Goal: Task Accomplishment & Management: Manage account settings

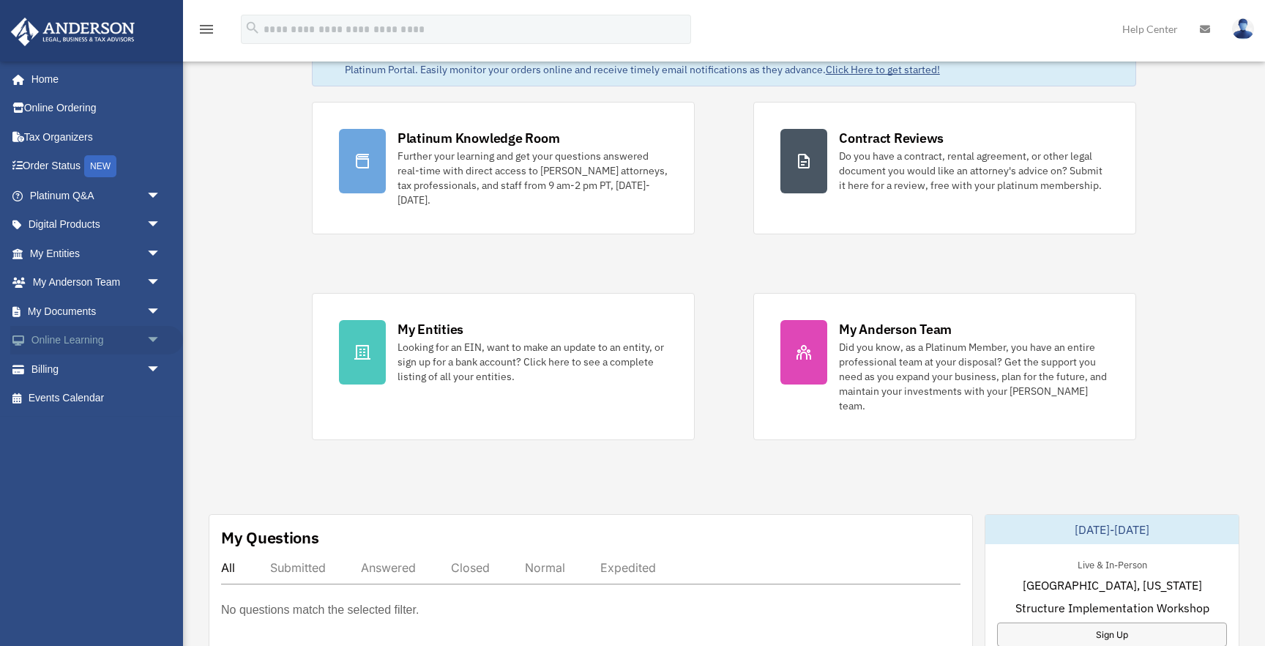
scroll to position [94, 0]
click at [39, 249] on link "My Entities arrow_drop_down" at bounding box center [96, 253] width 173 height 29
click at [78, 254] on link "My Entities arrow_drop_down" at bounding box center [96, 253] width 173 height 29
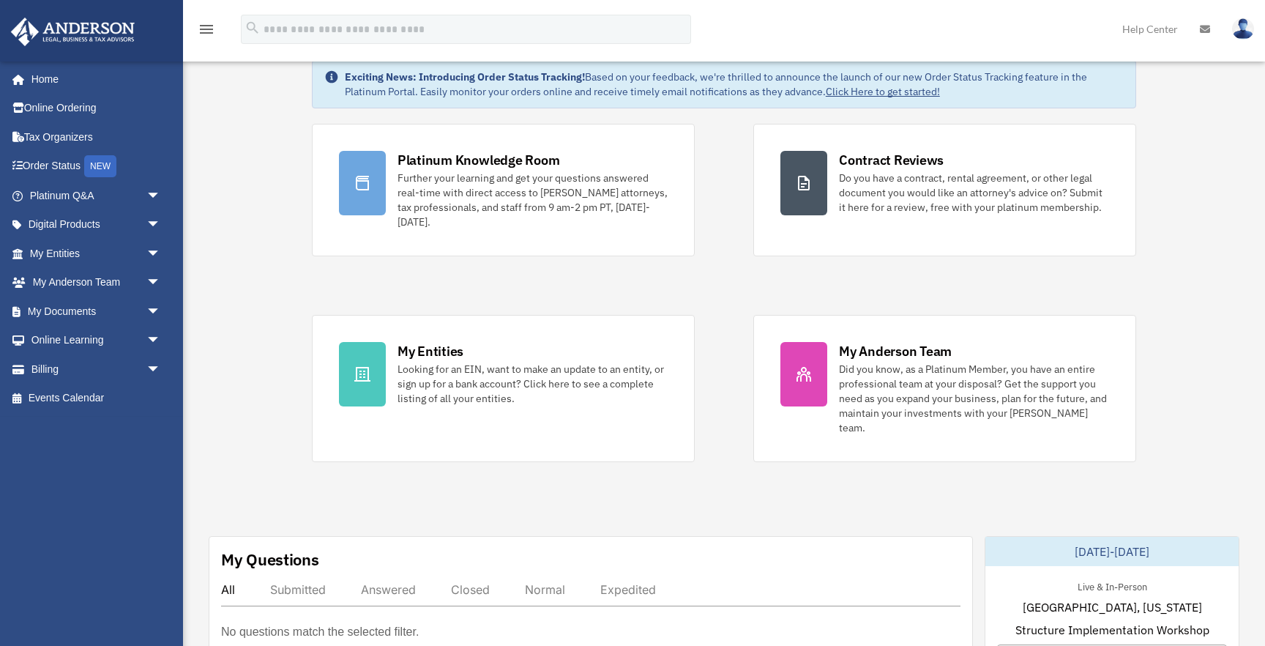
scroll to position [0, 0]
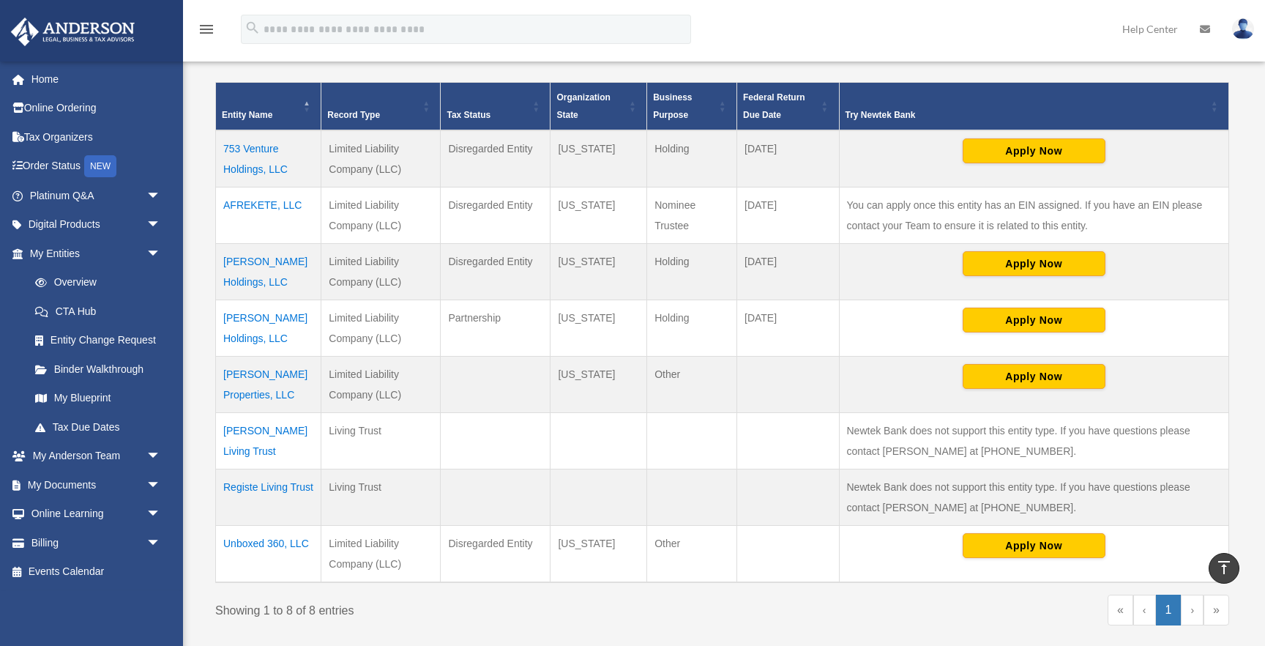
scroll to position [307, 0]
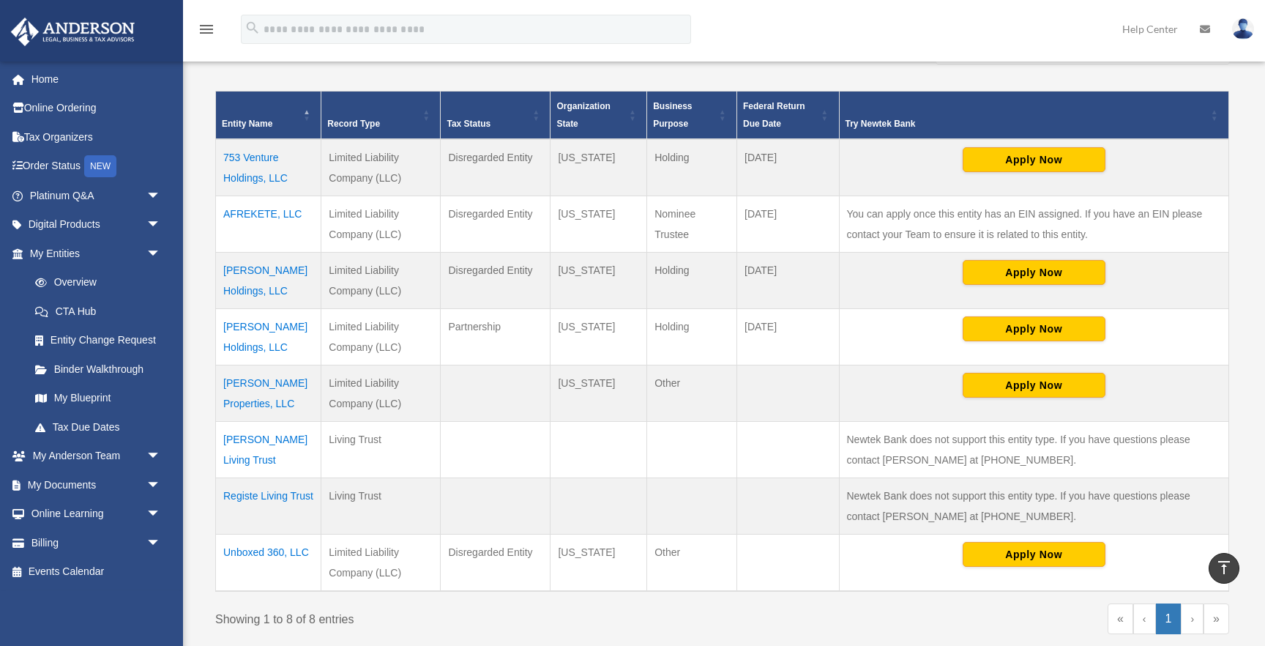
click at [238, 167] on td "753 Venture Holdings, LLC" at bounding box center [268, 167] width 105 height 57
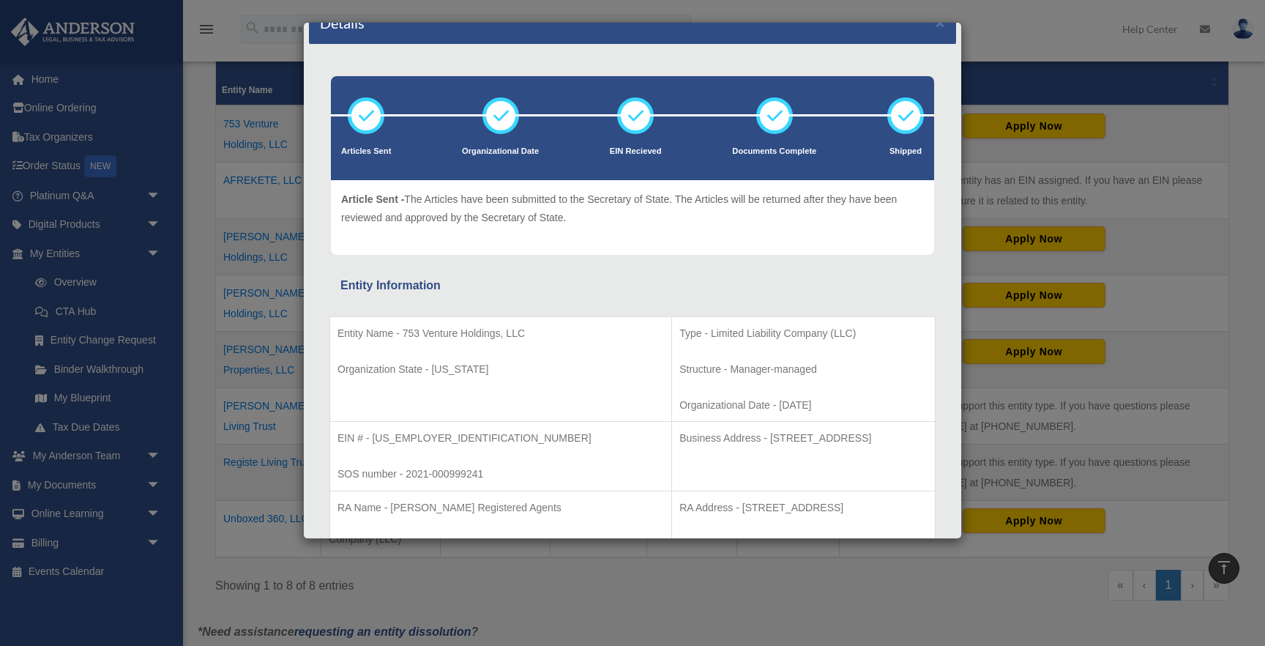
scroll to position [0, 0]
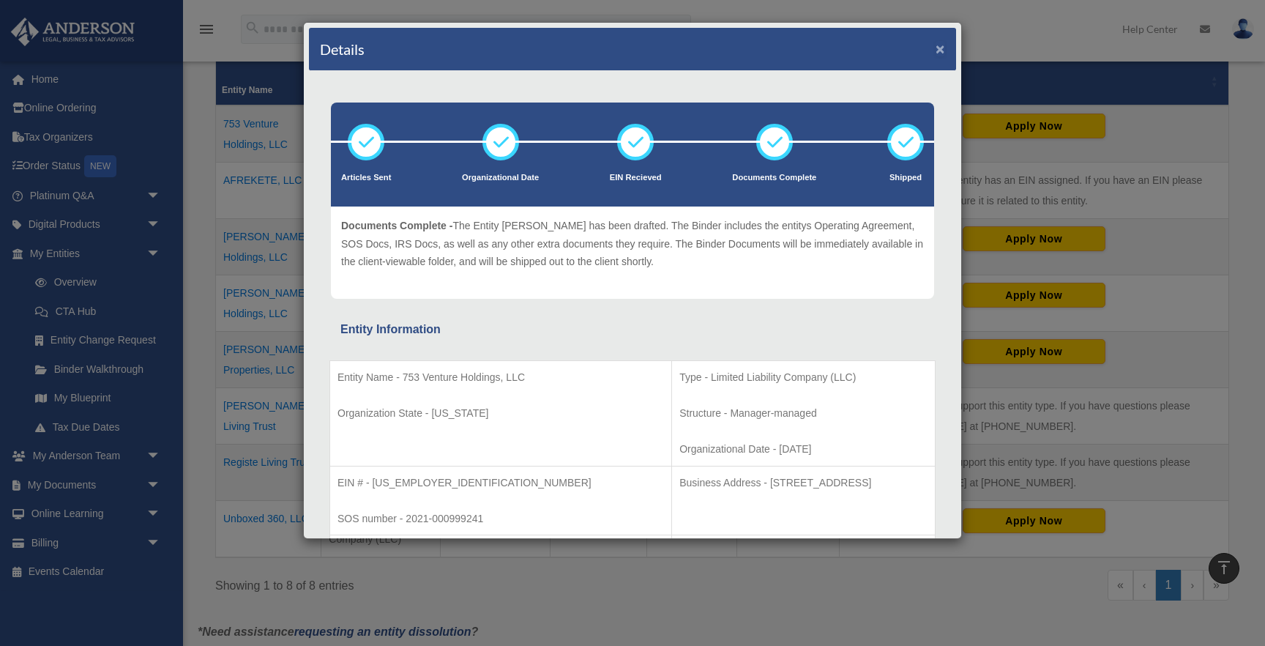
click at [938, 45] on button "×" at bounding box center [941, 48] width 10 height 15
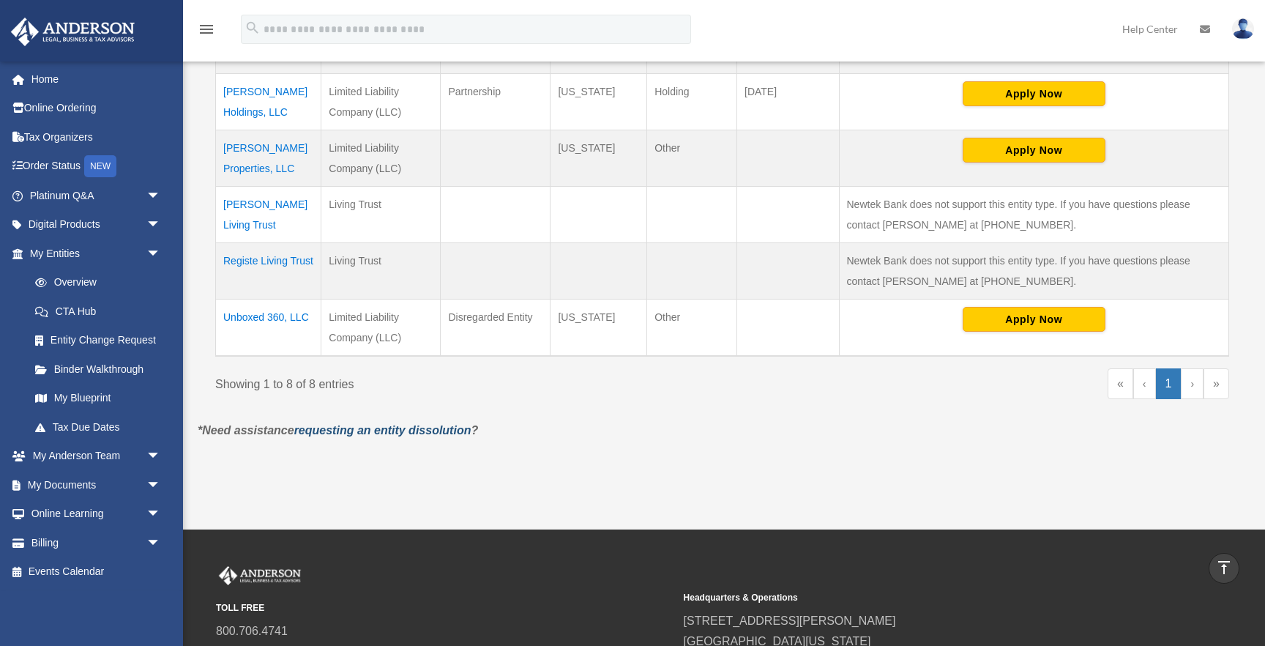
scroll to position [548, 0]
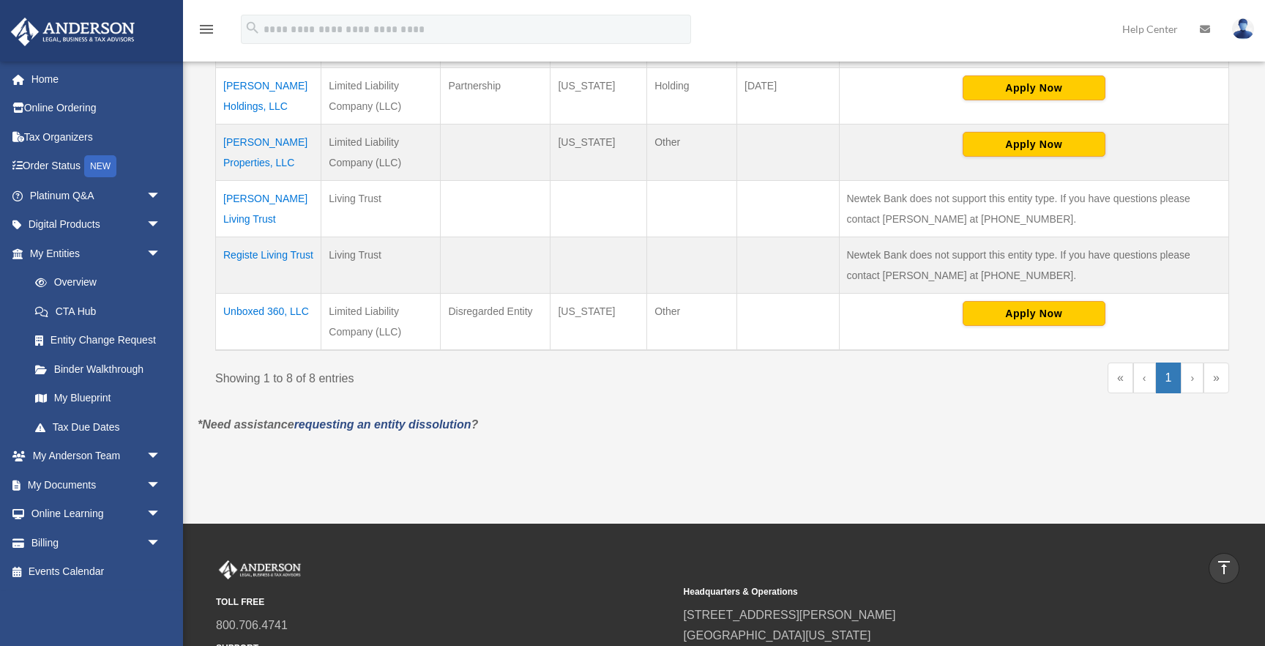
click at [281, 305] on td "Unboxed 360, LLC" at bounding box center [268, 322] width 105 height 57
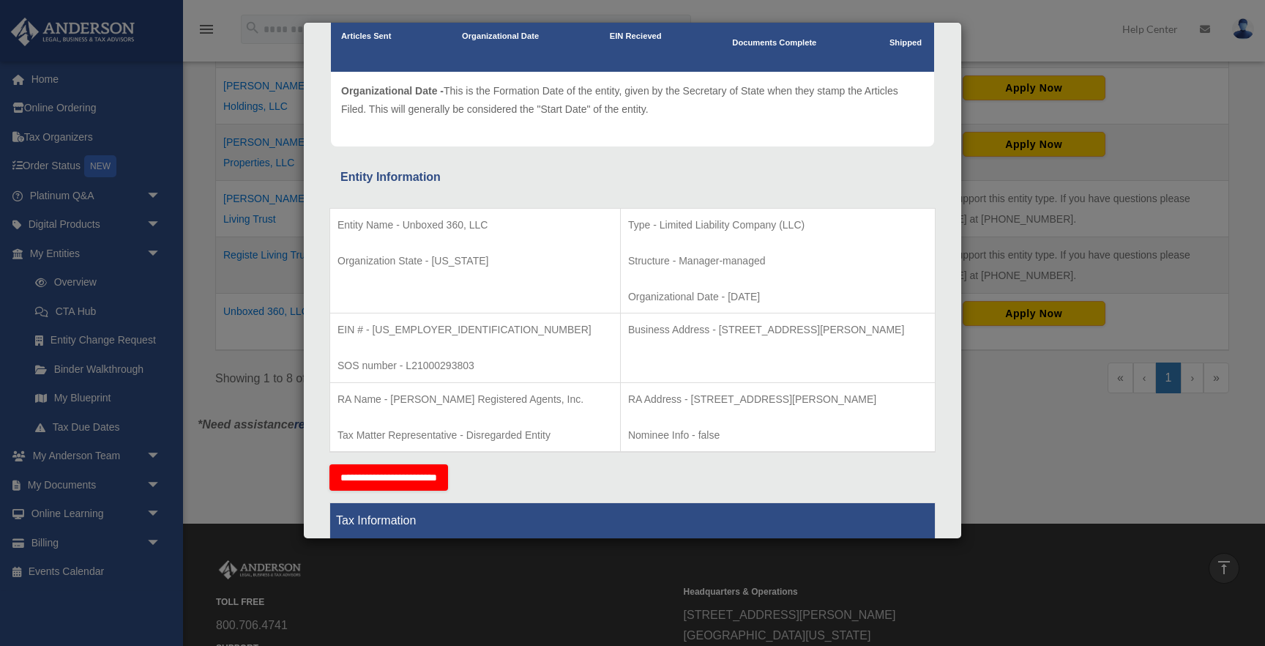
scroll to position [143, 0]
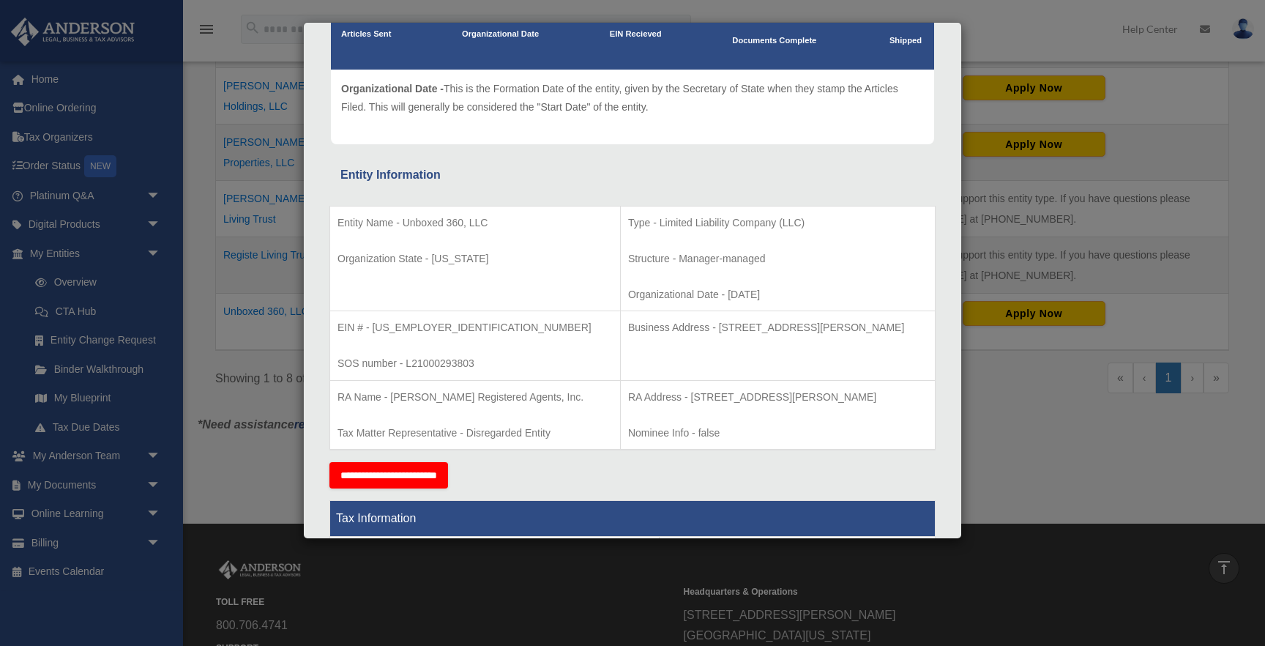
click at [480, 198] on div "Entity Name - Unboxed 360, LLC Organization State - Florida Type - Limited Liab…" at bounding box center [632, 323] width 606 height 277
click at [253, 195] on div "Details × Articles Sent Organizational Date" at bounding box center [632, 323] width 1265 height 646
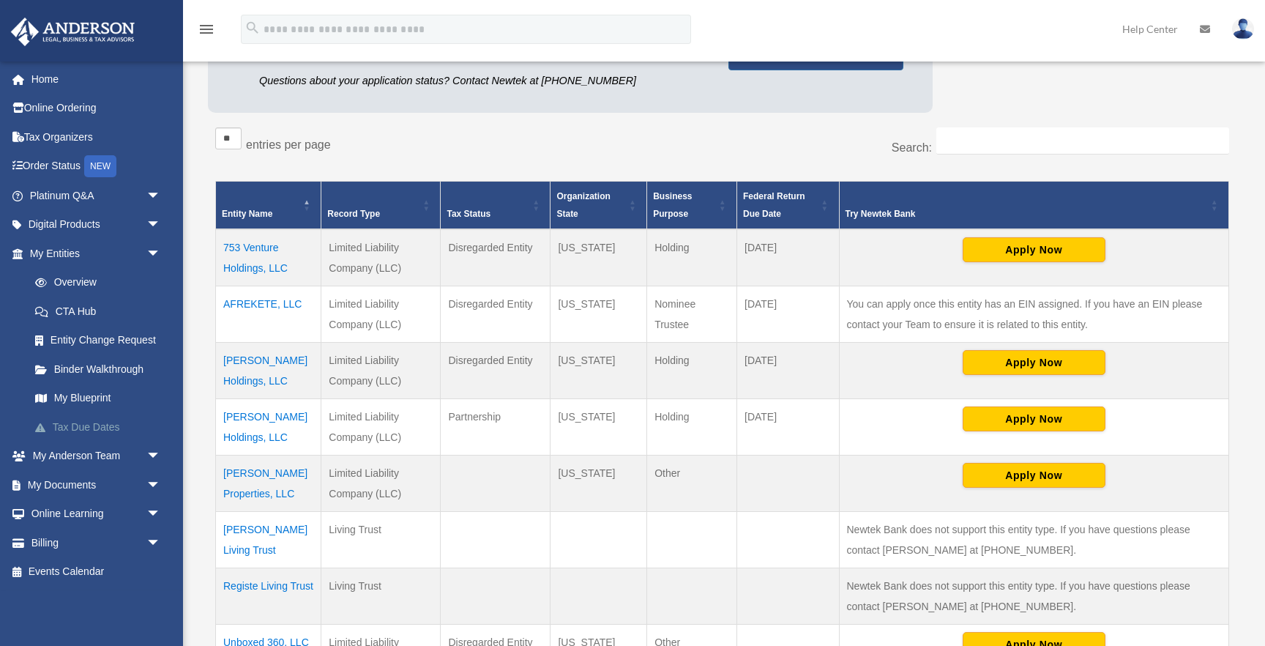
scroll to position [225, 0]
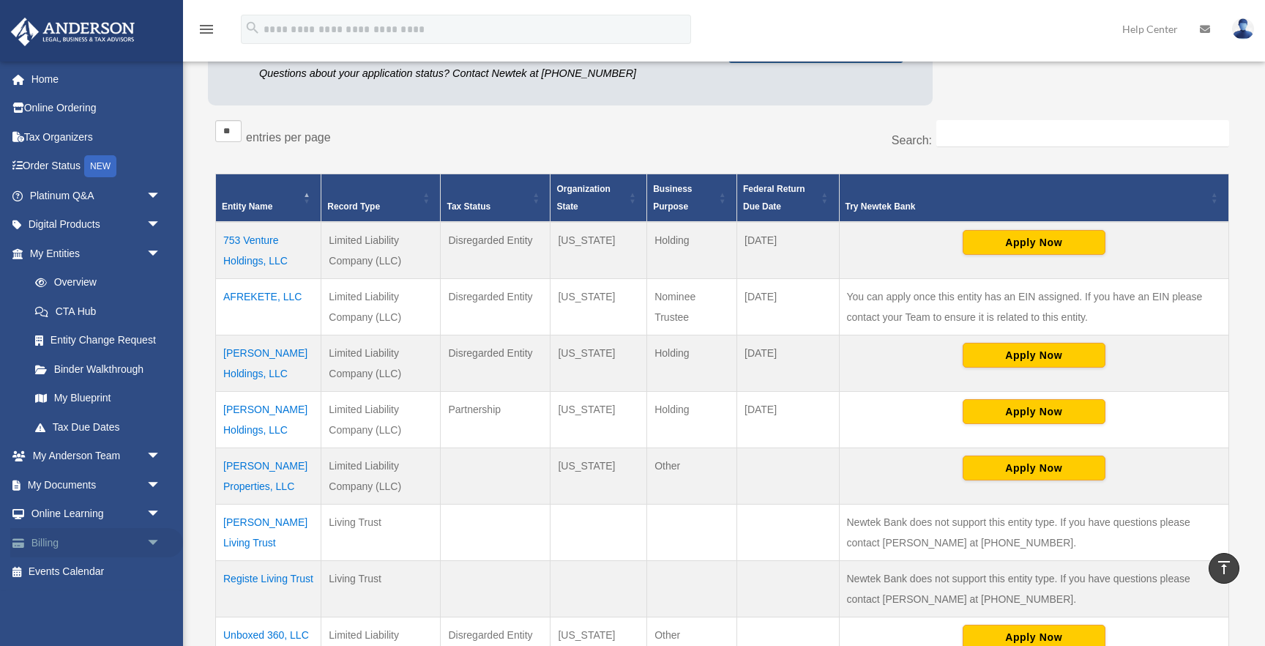
click at [50, 540] on link "Billing arrow_drop_down" at bounding box center [96, 542] width 173 height 29
click at [48, 543] on link "Billing arrow_drop_down" at bounding box center [96, 542] width 173 height 29
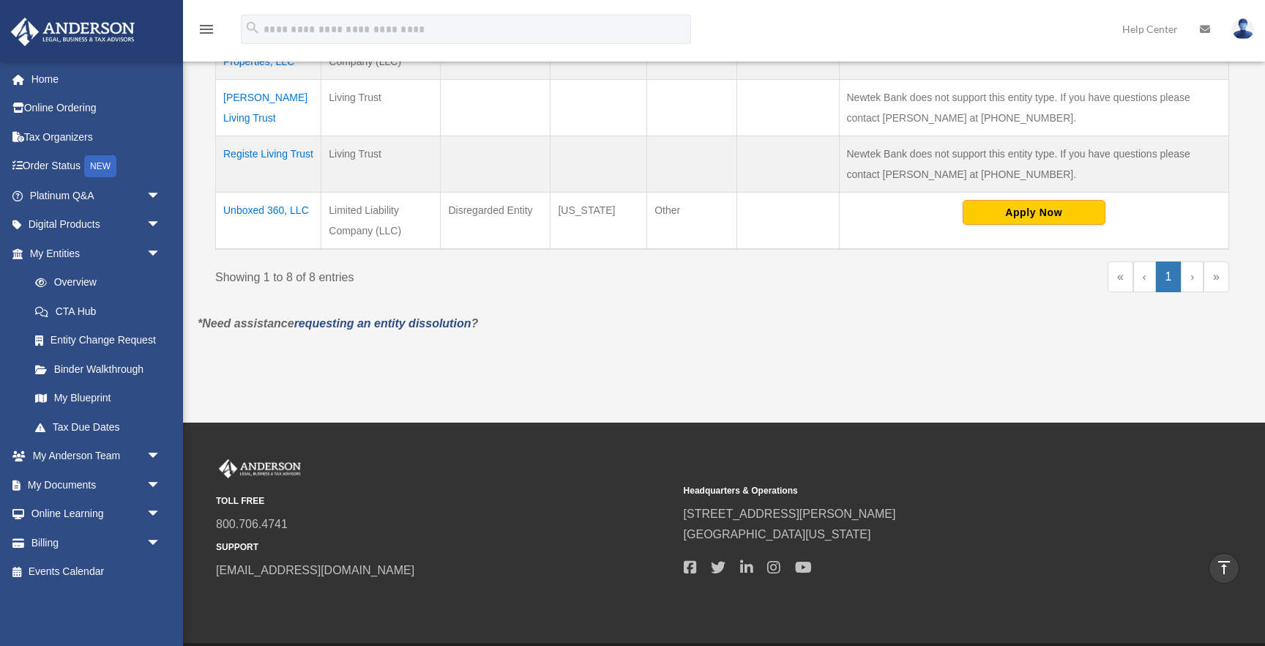
scroll to position [642, 0]
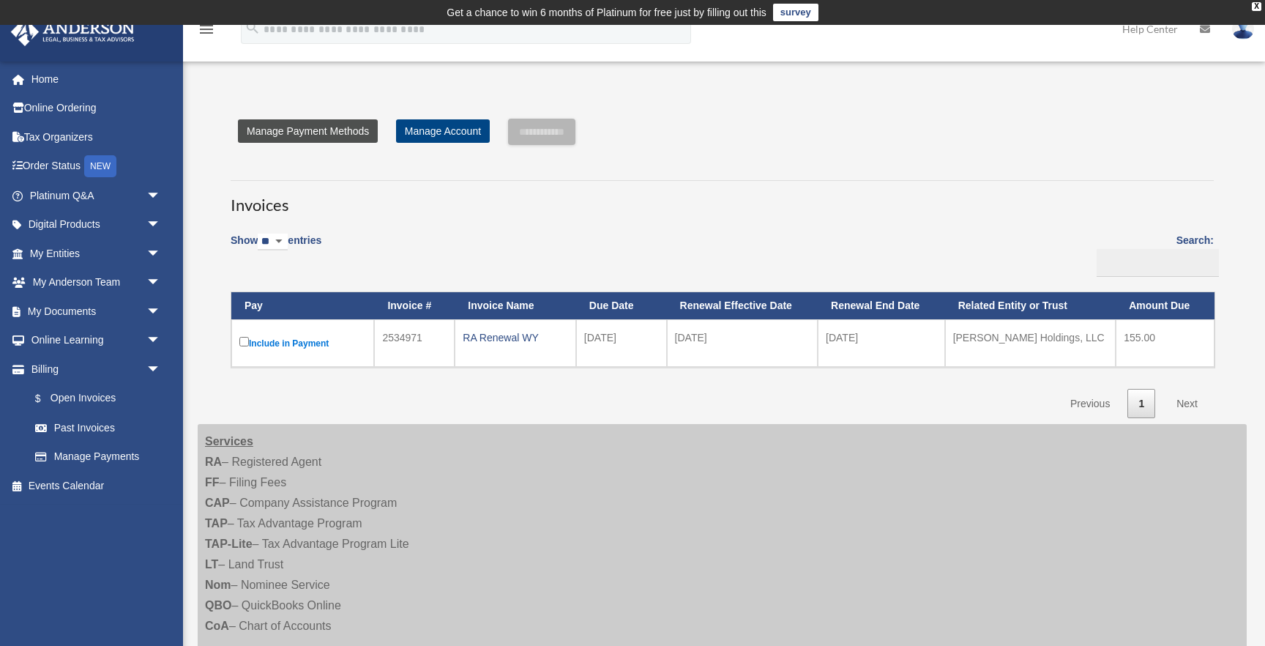
click at [325, 131] on link "Manage Payment Methods" at bounding box center [308, 130] width 140 height 23
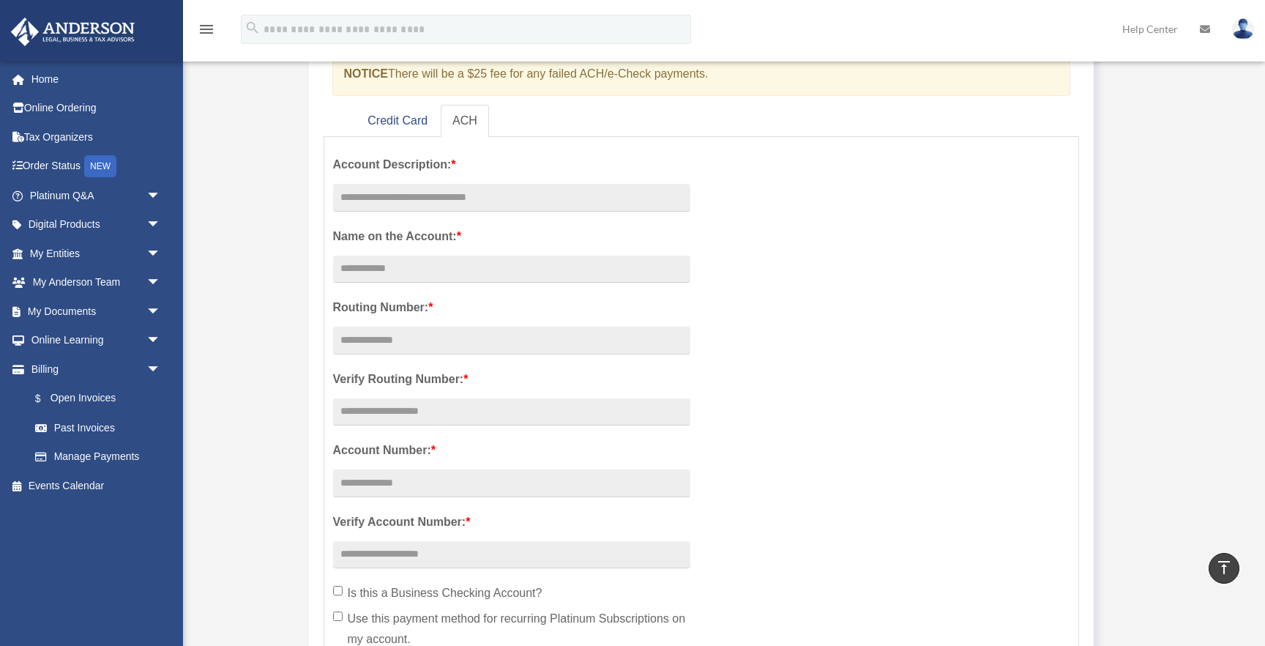
scroll to position [179, 0]
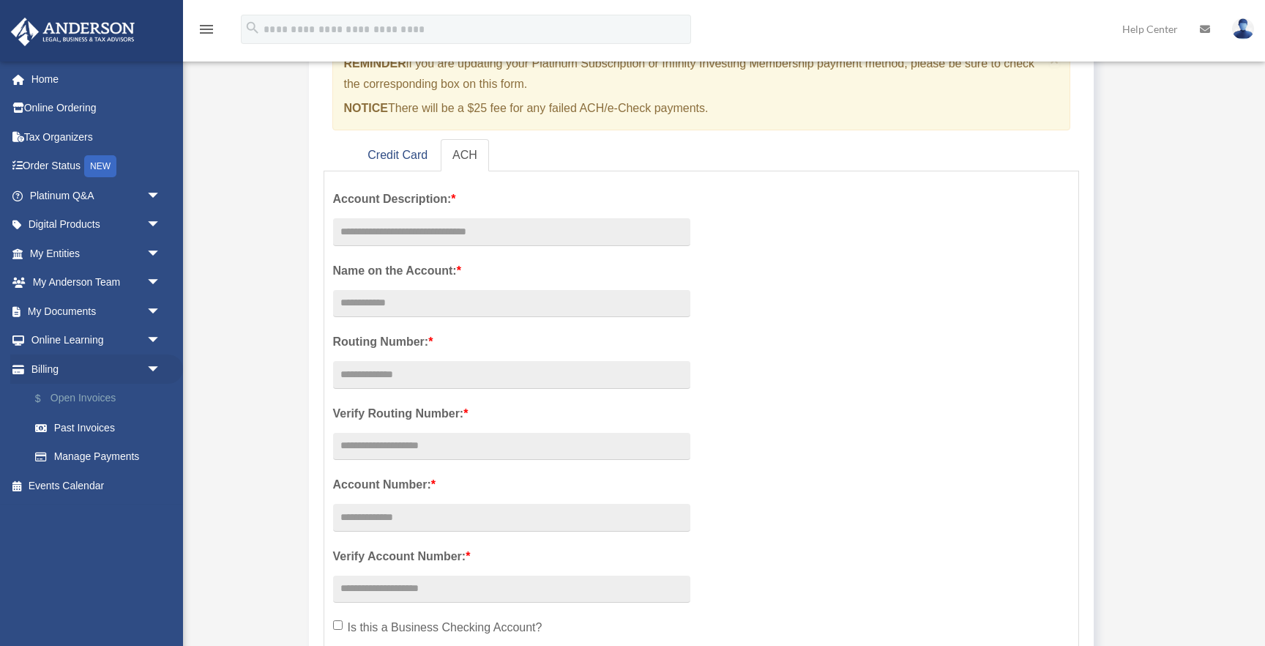
click at [92, 398] on link "$ Open Invoices" at bounding box center [101, 399] width 163 height 30
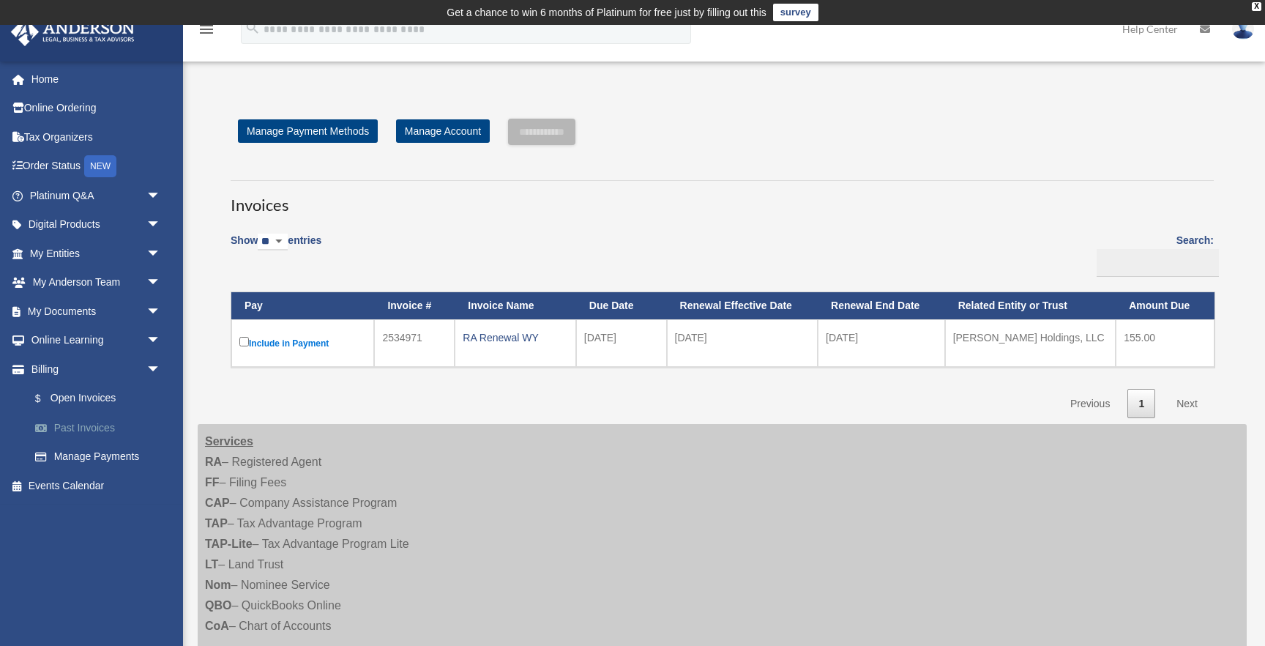
click at [89, 430] on link "Past Invoices" at bounding box center [101, 427] width 163 height 29
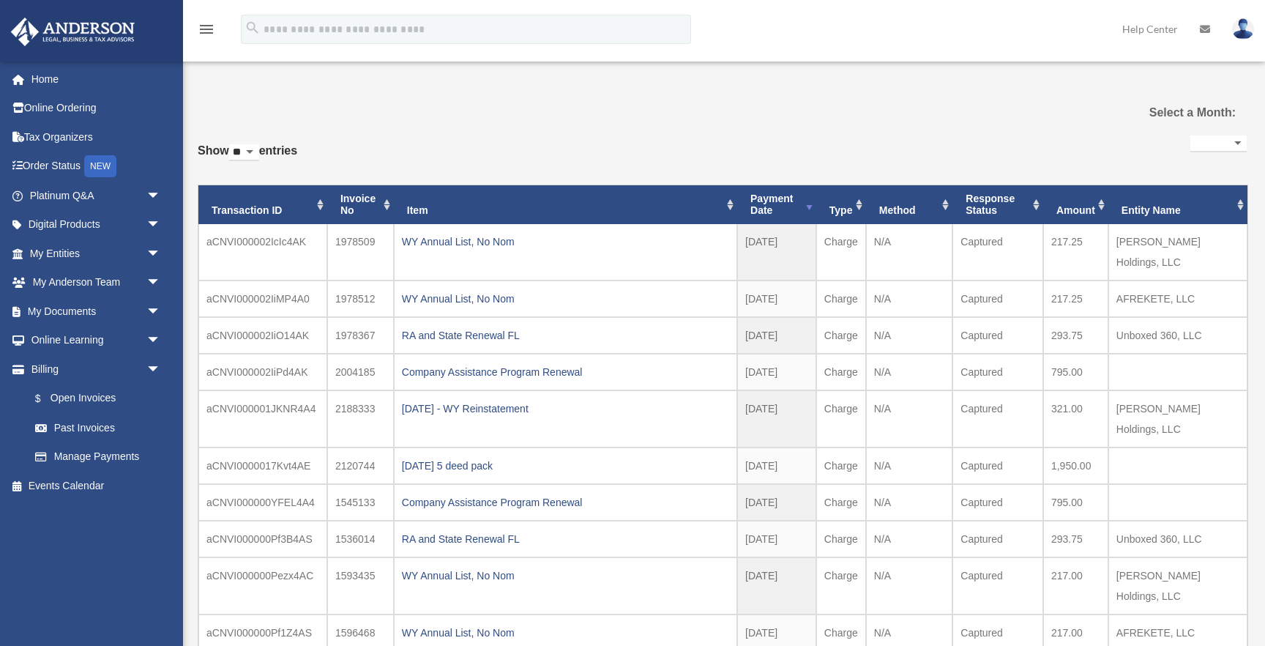
select select
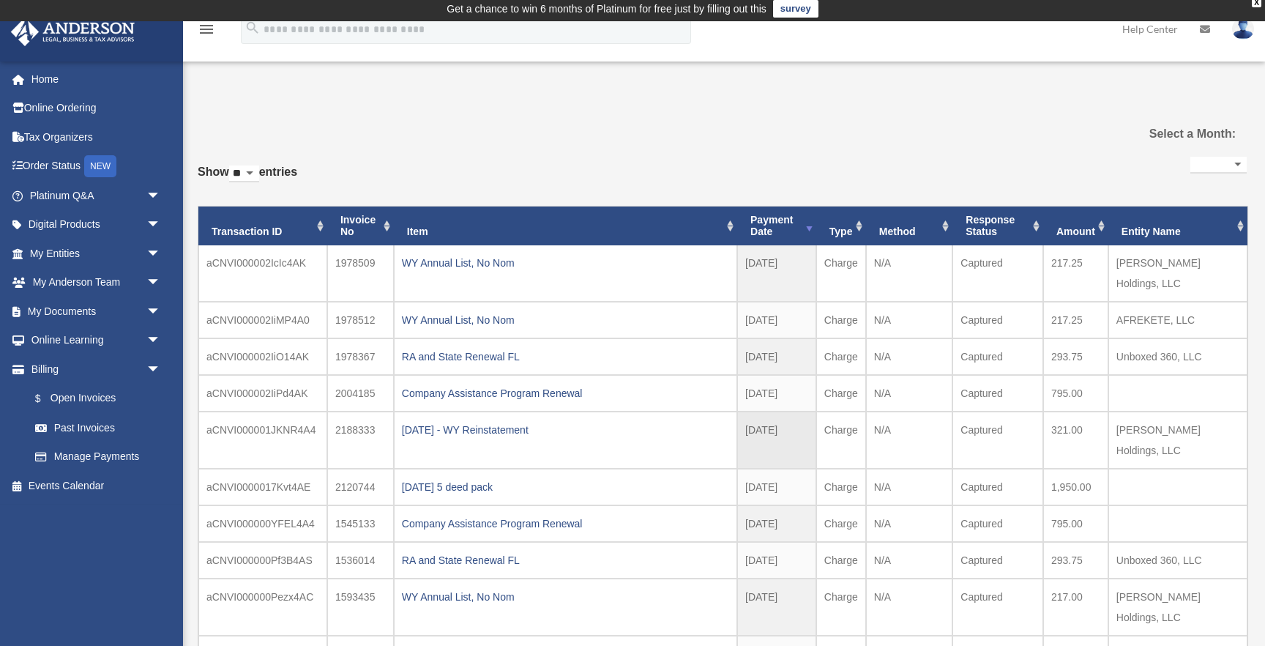
scroll to position [5, 0]
